Goal: Task Accomplishment & Management: Complete application form

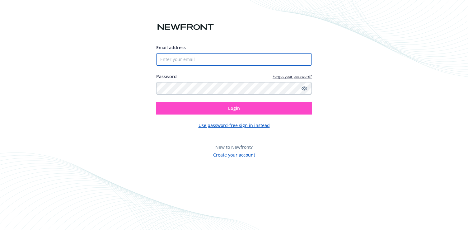
type input "[PERSON_NAME][EMAIL_ADDRESS][DOMAIN_NAME]"
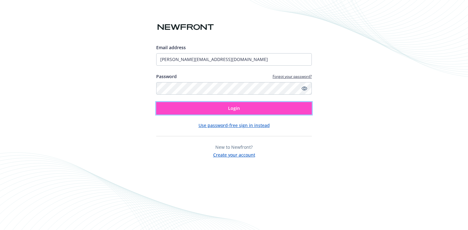
click at [187, 107] on button "Login" at bounding box center [233, 108] width 155 height 12
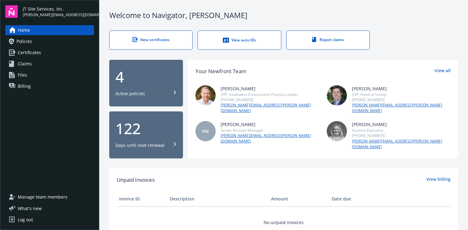
drag, startPoint x: 158, startPoint y: 42, endPoint x: 171, endPoint y: 24, distance: 22.4
click at [158, 41] on div "View certificates" at bounding box center [151, 39] width 58 height 5
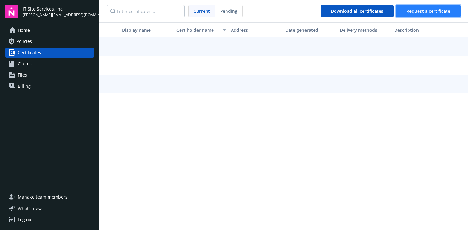
click at [433, 11] on span "Request a certificate" at bounding box center [428, 11] width 44 height 6
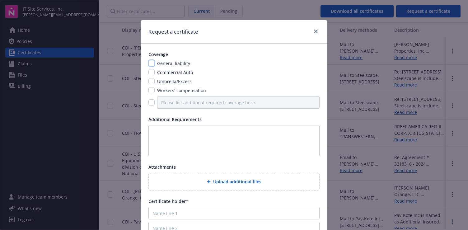
click at [150, 62] on input "checkbox" at bounding box center [151, 63] width 6 height 6
checkbox input "true"
click at [150, 76] on div "General liability Commercial Auto Umbrella/Excess Workers' compensation" at bounding box center [233, 84] width 171 height 48
click at [150, 72] on input "checkbox" at bounding box center [151, 72] width 6 height 6
checkbox input "true"
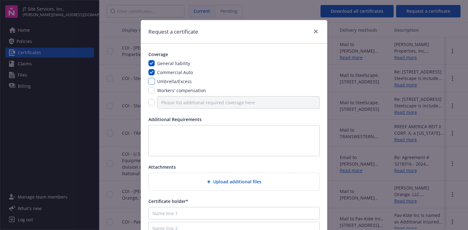
click at [149, 81] on input "checkbox" at bounding box center [151, 81] width 6 height 6
checkbox input "true"
click at [172, 128] on textarea at bounding box center [233, 140] width 171 height 31
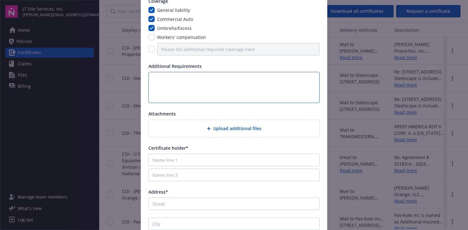
scroll to position [62, 0]
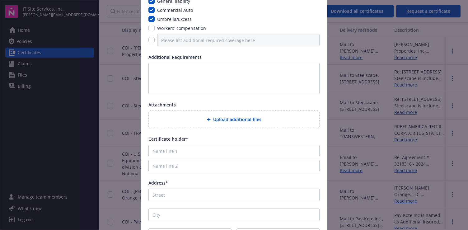
click at [217, 120] on span "Upload additional files" at bounding box center [237, 119] width 48 height 7
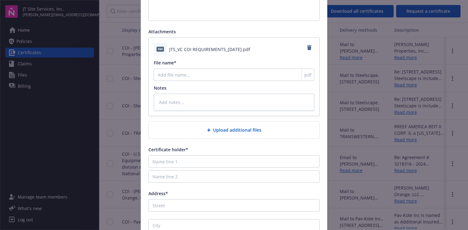
scroll to position [155, 0]
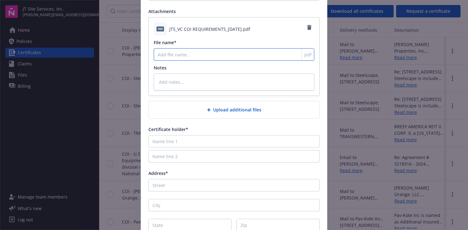
click at [175, 58] on input "File name*" at bounding box center [234, 54] width 160 height 12
type textarea "x"
type input "G"
type textarea "x"
type input "Ge"
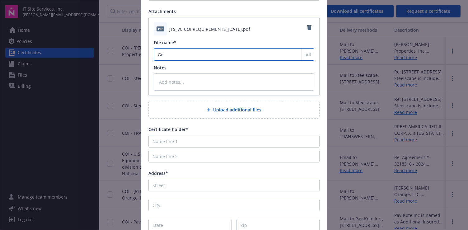
type textarea "x"
type input "Ger"
type textarea "x"
type input "Gers"
type textarea "x"
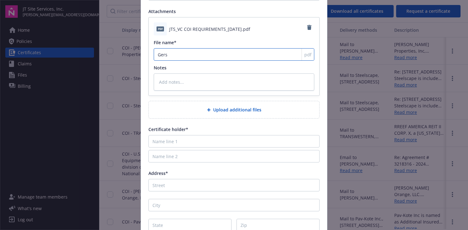
type input "[PERSON_NAME]"
type textarea "x"
type input "Gershm"
type textarea "x"
type input "[PERSON_NAME]"
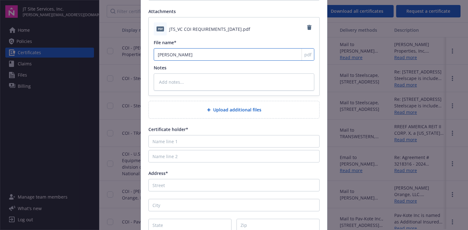
type textarea "x"
type input "Gershmal"
type textarea "x"
type input "Gershmal"
type textarea "x"
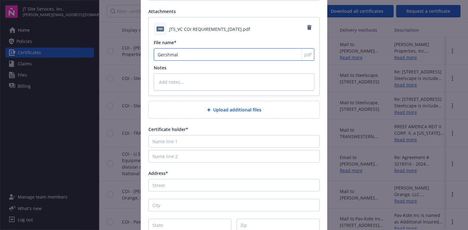
type input "Gershmal"
type textarea "x"
type input "[PERSON_NAME]"
type textarea "x"
type input "[PERSON_NAME]"
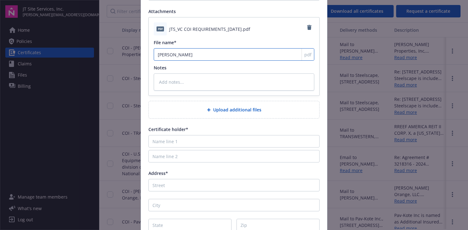
type textarea "x"
type input "[PERSON_NAME]"
type textarea "x"
type input "[PERSON_NAME]"
type textarea "x"
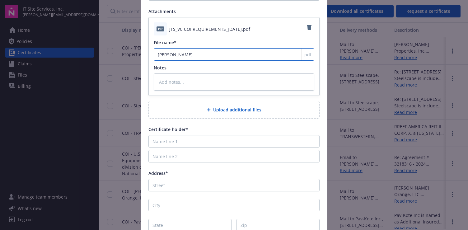
type input "[PERSON_NAME]"
type textarea "x"
type input "[PERSON_NAME] Pro"
type textarea "x"
type input "[PERSON_NAME] Prop"
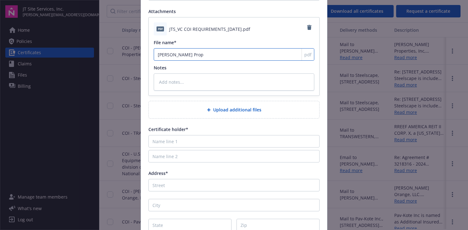
type textarea "x"
type input "[PERSON_NAME] Prope"
type textarea "x"
type input "[PERSON_NAME] Proper"
type textarea "x"
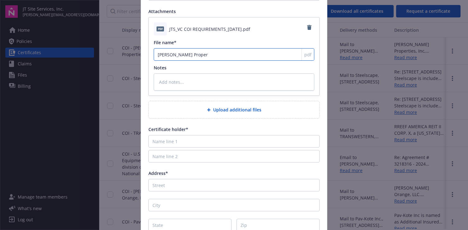
type input "[PERSON_NAME] Prope"
type textarea "x"
type input "[PERSON_NAME] Prop"
type textarea "x"
type input "[PERSON_NAME] Prope"
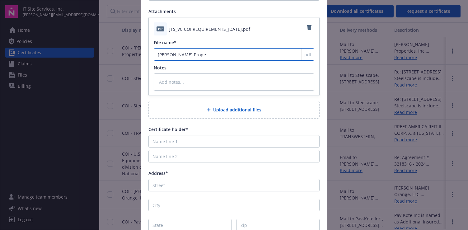
type textarea "x"
type input "[PERSON_NAME] Proper"
type textarea "x"
type input "[PERSON_NAME]"
type textarea "x"
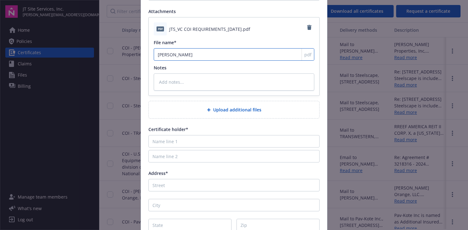
type input "[PERSON_NAME]"
type textarea "x"
type input "[PERSON_NAME]"
type textarea "x"
type input "[PERSON_NAME] Propertoed"
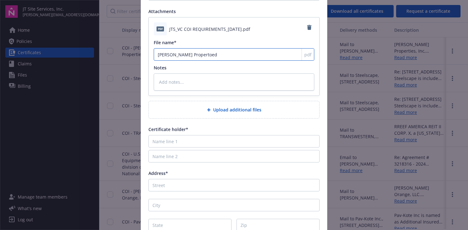
type textarea "x"
type input "[PERSON_NAME] Propertoed"
type textarea "x"
type input "[PERSON_NAME] Propertoed"
type textarea "x"
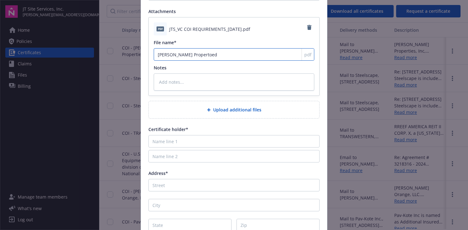
type input "[PERSON_NAME]"
type textarea "x"
type input "[PERSON_NAME]"
type textarea "x"
type input "[PERSON_NAME]"
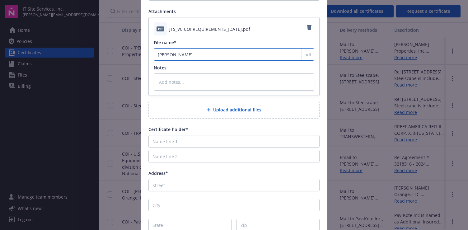
type textarea "x"
type input "[PERSON_NAME]"
type textarea "x"
type input "[PERSON_NAME]"
type textarea "x"
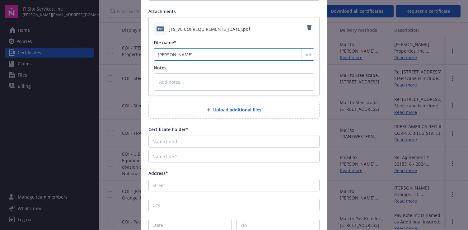
type input "[PERSON_NAME] Properties"
type textarea "x"
type input "[PERSON_NAME] Properties"
type textarea "x"
type input "[PERSON_NAME] Properties C"
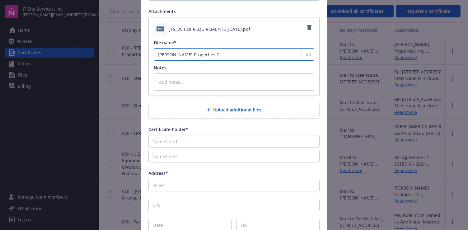
type textarea "x"
type input "[PERSON_NAME] Properties CO"
type textarea "x"
type input "[PERSON_NAME] Properties COI"
type textarea "x"
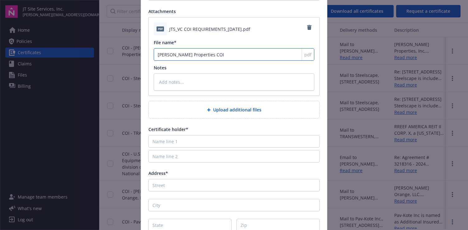
type input "[PERSON_NAME] Properties COI"
type textarea "x"
type input "[PERSON_NAME] Properties COI R"
type textarea "x"
type input "[PERSON_NAME] Properties COI Re"
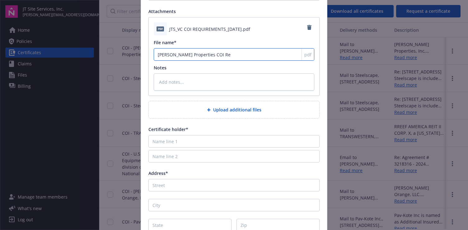
type textarea "x"
type input "[PERSON_NAME] Properties COI Req"
type textarea "x"
type input "[PERSON_NAME] Properties COI Requ"
type textarea "x"
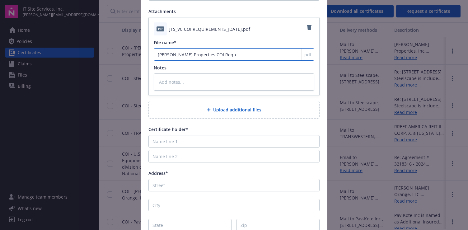
type input "[PERSON_NAME] Properties COI Requi"
type textarea "x"
type input "[PERSON_NAME] Properties COI Requir"
type textarea "x"
type input "[PERSON_NAME] Properties COI Require"
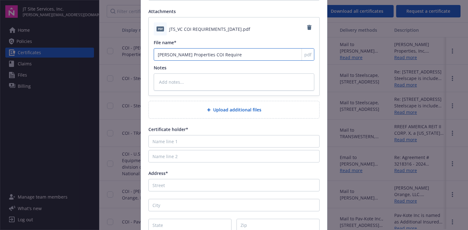
type textarea "x"
type input "[PERSON_NAME] Properties COI Requirem"
type textarea "x"
type input "[PERSON_NAME] Properties COI Requireme"
type textarea "x"
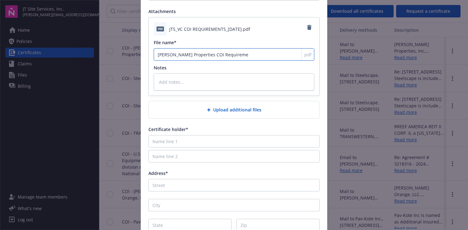
type input "[PERSON_NAME] Properties COI Requiremen"
type textarea "x"
type input "[PERSON_NAME] Properties COI Requirement"
type textarea "x"
type input "[PERSON_NAME] Properties COI Requirements"
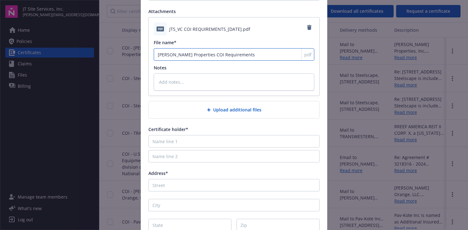
type textarea "x"
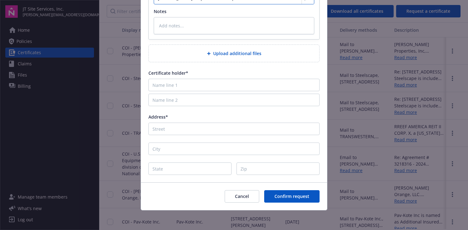
scroll to position [212, 0]
type input "[PERSON_NAME] Properties COI Requirements"
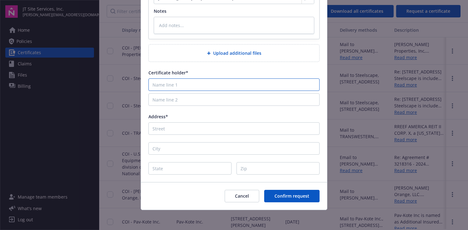
click at [191, 80] on input "Name line 1" at bounding box center [233, 84] width 171 height 12
click at [185, 86] on input "Name line 1" at bounding box center [233, 84] width 171 height 12
paste input "[PERSON_NAME] PROPERTIES LLC"
type input "[PERSON_NAME] PROPERTIES LLC"
type textarea "x"
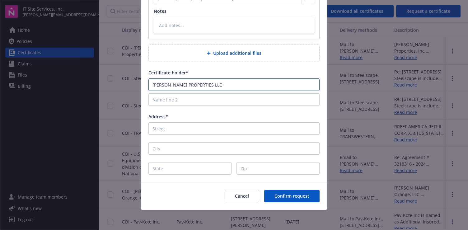
type input "[PERSON_NAME] Properties, LLC"
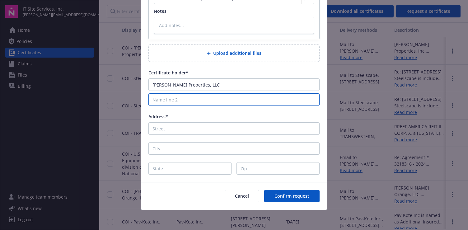
type input "[PERSON_NAME] Properties, LLC"
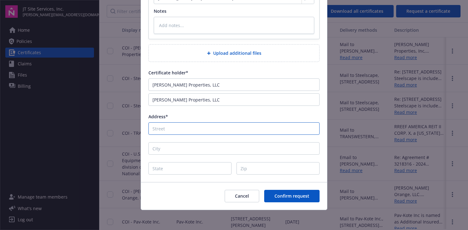
type input "[STREET_ADDRESS]"
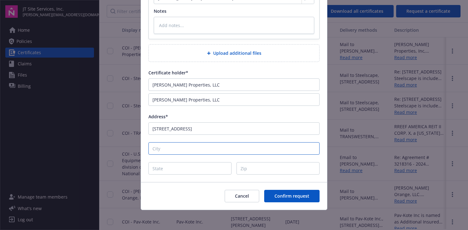
type input "[GEOGRAPHIC_DATA]"
type input "CA"
type input "90025"
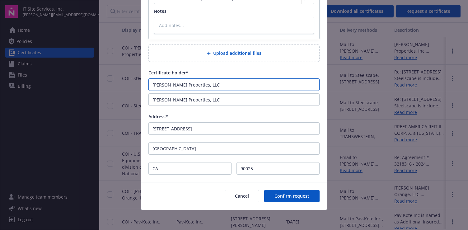
type textarea "x"
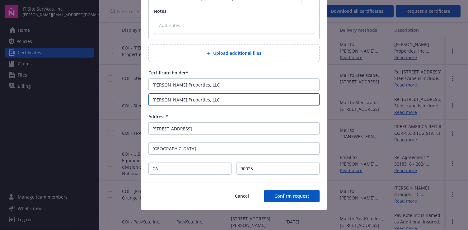
drag, startPoint x: 210, startPoint y: 100, endPoint x: 117, endPoint y: 99, distance: 93.3
click at [117, 99] on div "Request a certificate Coverage General liability Commercial Auto Umbrella/Exces…" at bounding box center [234, 115] width 468 height 230
type textarea "x"
click at [217, 136] on div "Coverage General liability Commercial Auto Umbrella/Excess Workers' compensatio…" at bounding box center [234, 7] width 186 height 350
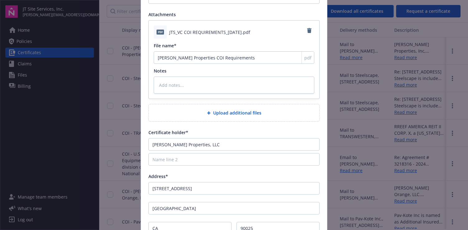
scroll to position [150, 0]
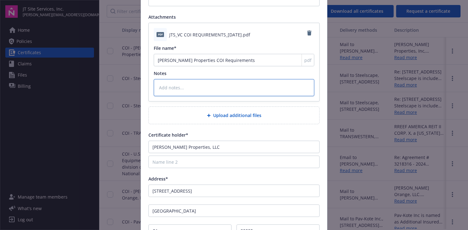
click at [192, 84] on textarea at bounding box center [234, 87] width 160 height 17
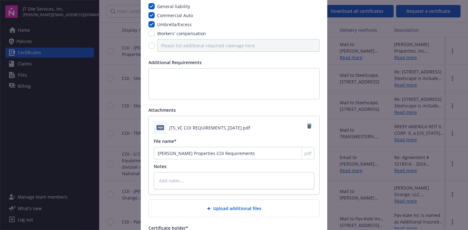
scroll to position [57, 0]
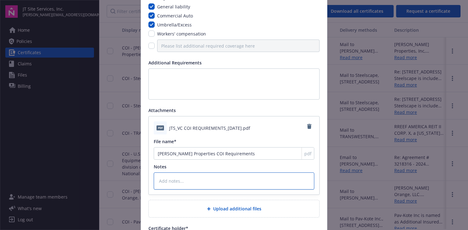
click at [174, 178] on textarea at bounding box center [234, 180] width 160 height 17
paste textarea "as respect to the property known as [PERSON_NAME] Properties, LLC located at [S…"
type textarea "x"
type textarea "as respect to the property known as [PERSON_NAME] Properties, LLC located at [S…"
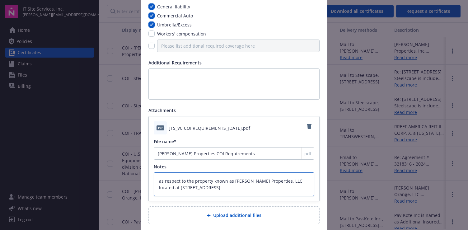
click at [156, 181] on textarea "as respect to the property known as [PERSON_NAME] Properties, LLC located at [S…" at bounding box center [234, 184] width 160 height 24
drag, startPoint x: 241, startPoint y: 187, endPoint x: 144, endPoint y: 182, distance: 97.4
click at [144, 182] on div "Coverage General liability Commercial Auto Umbrella/Excess Workers' compensatio…" at bounding box center [234, 165] width 186 height 357
type textarea "x"
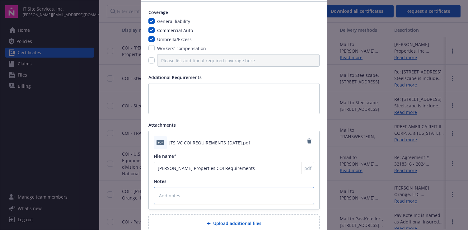
scroll to position [0, 0]
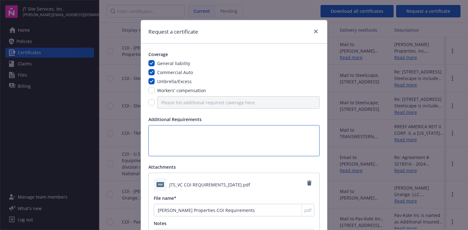
click at [201, 130] on textarea at bounding box center [233, 140] width 171 height 31
type textarea "A"
type textarea "x"
type textarea "Ad"
type textarea "x"
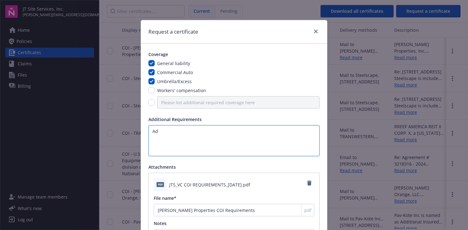
type textarea "Add"
type textarea "x"
type textarea "Addi"
type textarea "x"
type textarea "Addit"
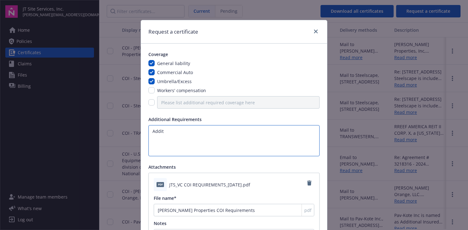
type textarea "x"
type textarea "[PERSON_NAME]"
type textarea "x"
type textarea "Additio"
type textarea "x"
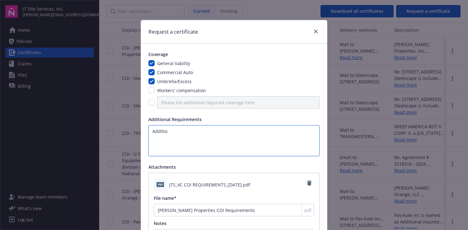
type textarea "Addition"
type textarea "x"
type textarea "Additiona"
type textarea "x"
type textarea "Additional"
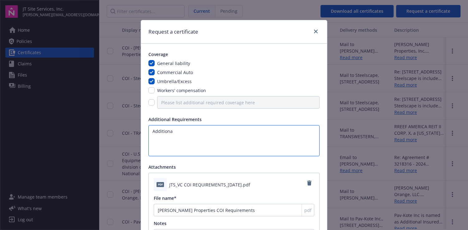
type textarea "x"
type textarea "Additional"
type textarea "x"
type textarea "Additional"
type textarea "x"
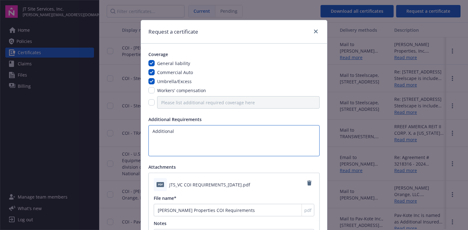
type textarea "Additionall"
type textarea "x"
type textarea "Additionally"
type textarea "x"
type textarea "Additionally"
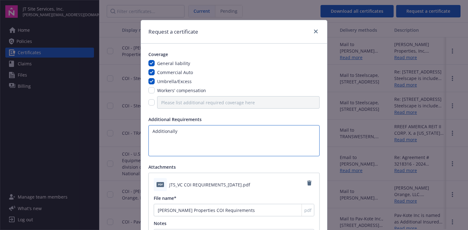
type textarea "x"
type textarea "Additionally I"
type textarea "x"
type textarea "Additionally In"
type textarea "x"
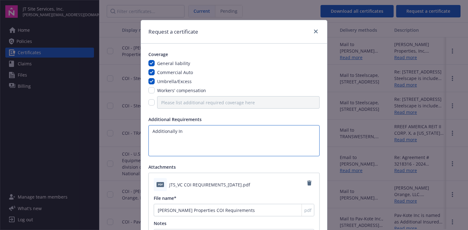
type textarea "Additionally Ins"
type textarea "x"
type textarea "Additionally Insu"
type textarea "x"
type textarea "Additionally Insur"
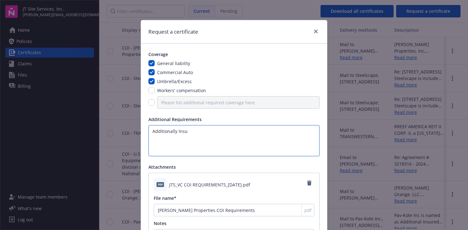
type textarea "x"
type textarea "Additionally Insure"
type textarea "x"
type textarea "Additionally Insuree"
type textarea "x"
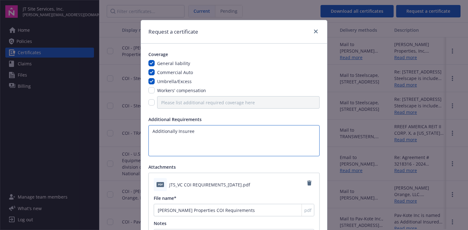
type textarea "Additionally Insure"
type textarea "x"
type textarea "Additionally Insured"
type textarea "x"
type textarea "Additionally Insured"
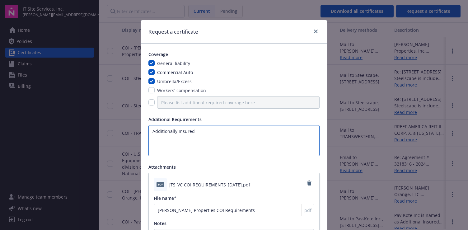
type textarea "x"
paste textarea "as respect to the property known as [PERSON_NAME] Properties, LLC located at [S…"
type textarea "Additionally Insured as respect to the property known as [PERSON_NAME] Properti…"
type textarea "x"
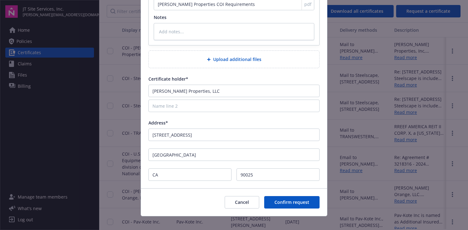
scroll to position [212, 0]
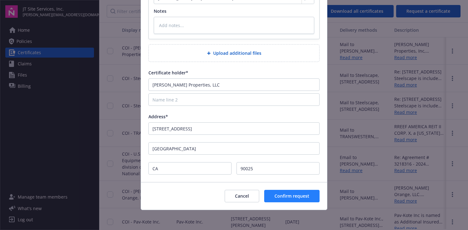
type textarea "Additionally Insured as respect to the property known as [PERSON_NAME] Properti…"
click at [300, 194] on span "Confirm request" at bounding box center [291, 196] width 35 height 6
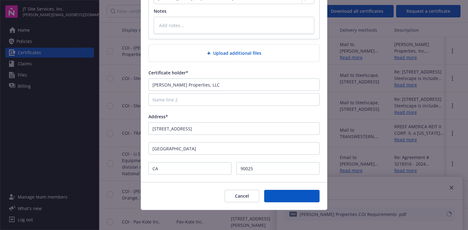
type textarea "x"
